Goal: Transaction & Acquisition: Purchase product/service

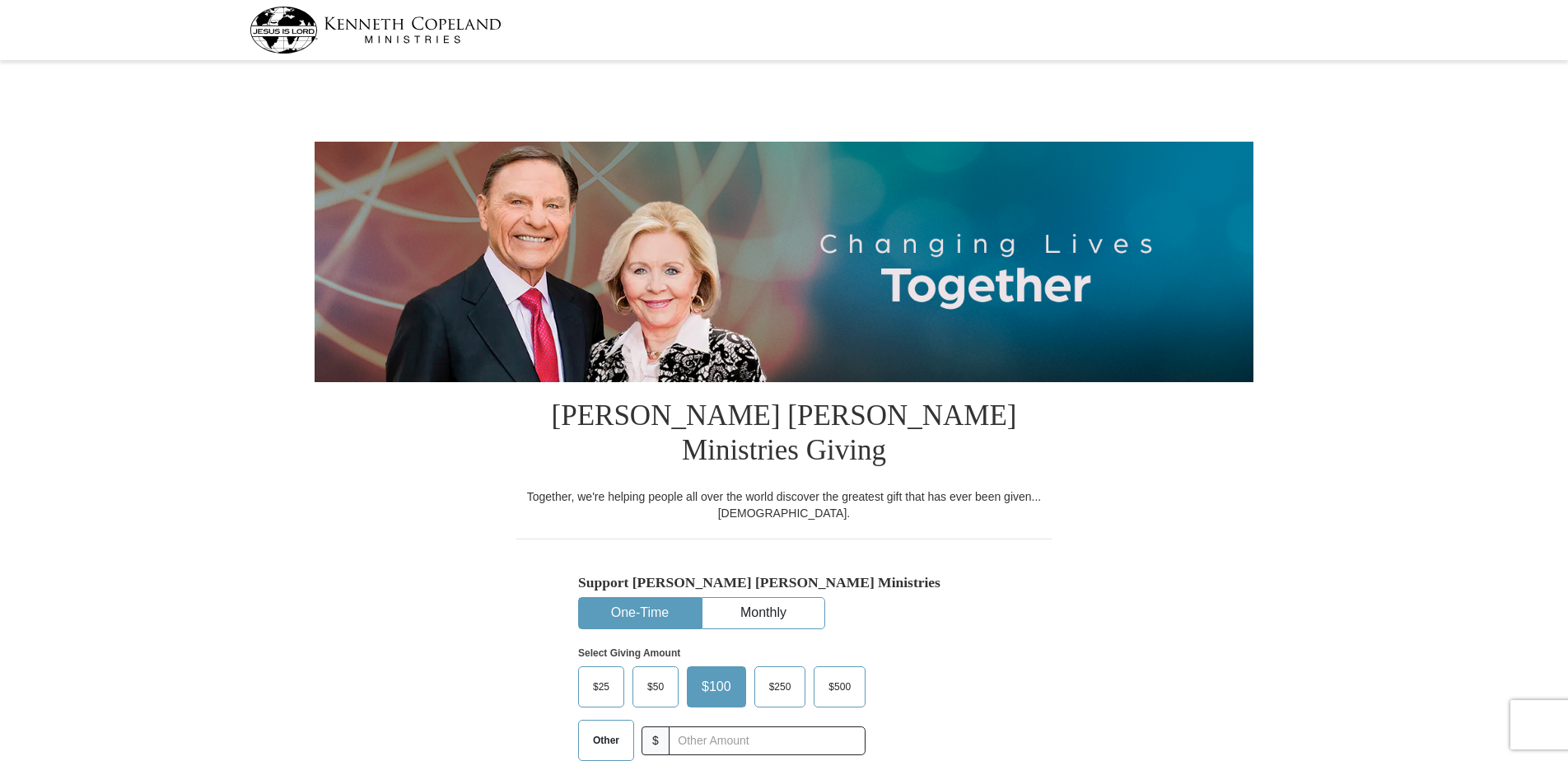
select select "PA"
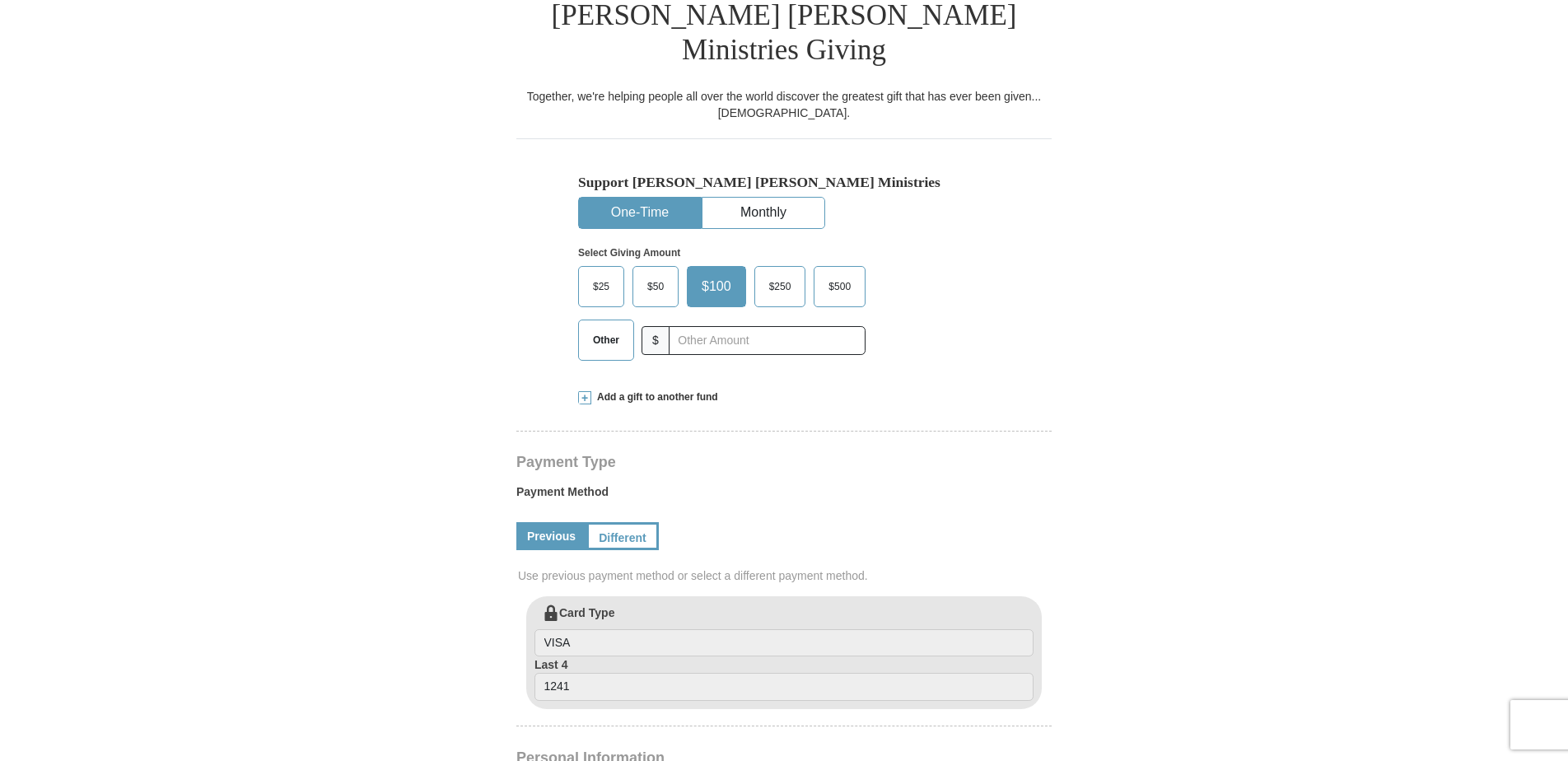
scroll to position [412, 0]
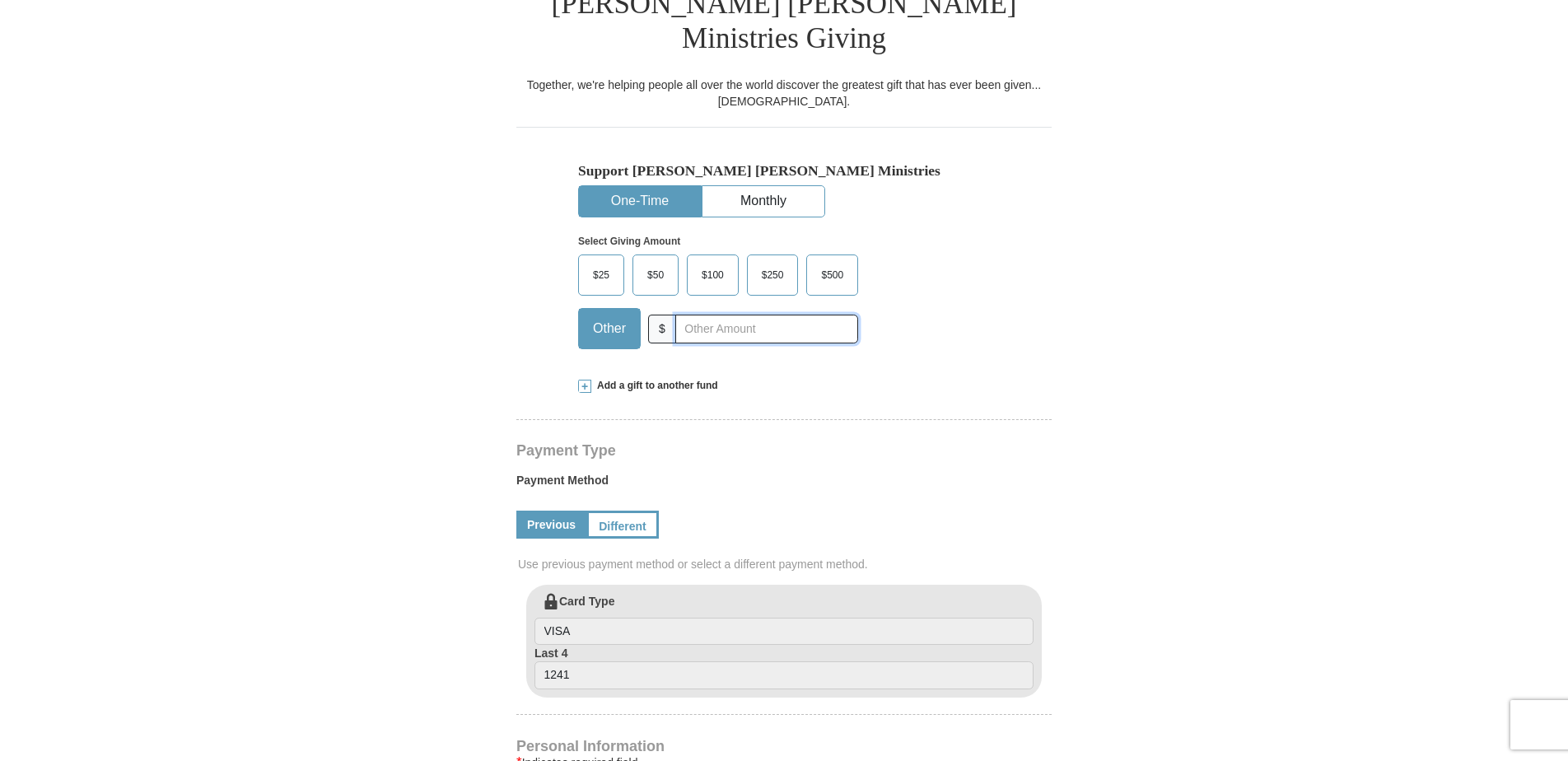
click at [686, 315] on input "text" at bounding box center [766, 329] width 183 height 29
type input "112.05"
click at [482, 296] on form "[PERSON_NAME] [PERSON_NAME] Ministries Giving Together, we're helping people al…" at bounding box center [784, 564] width 938 height 1819
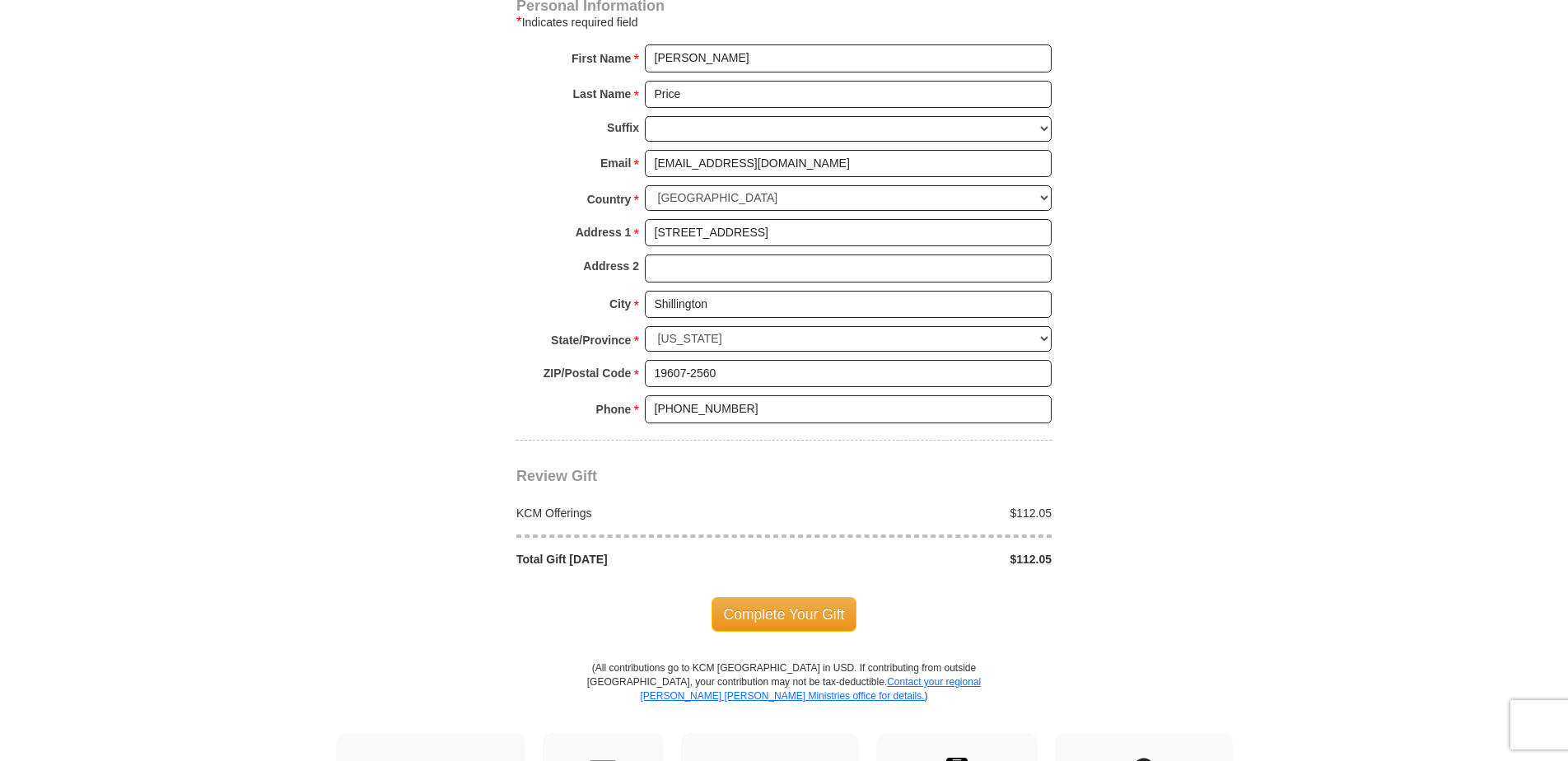
scroll to position [1153, 0]
click at [776, 597] on span "Complete Your Gift" at bounding box center [784, 614] width 146 height 35
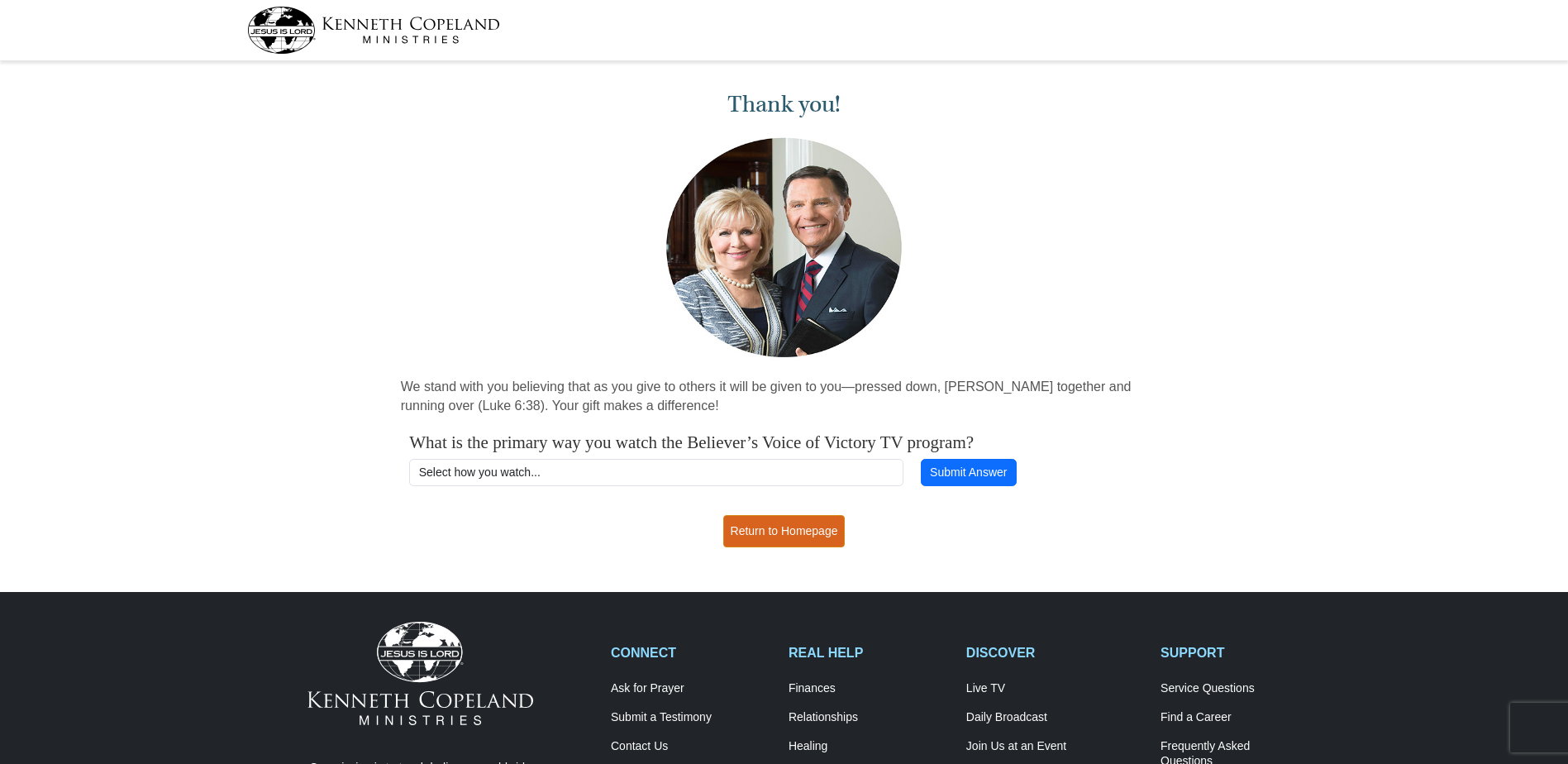
click at [782, 540] on link "Return to Homepage" at bounding box center [784, 531] width 122 height 32
